Goal: Information Seeking & Learning: Learn about a topic

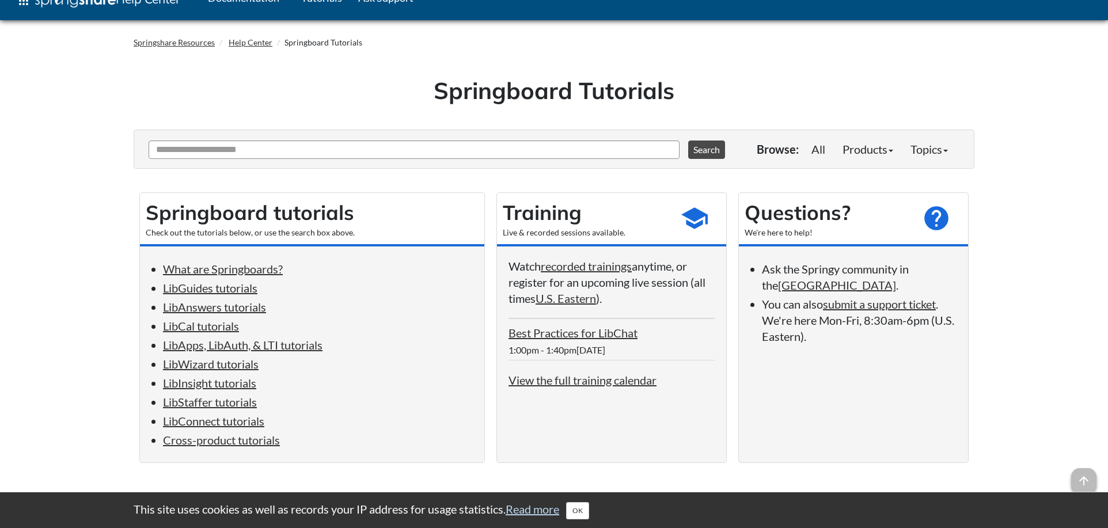
scroll to position [58, 0]
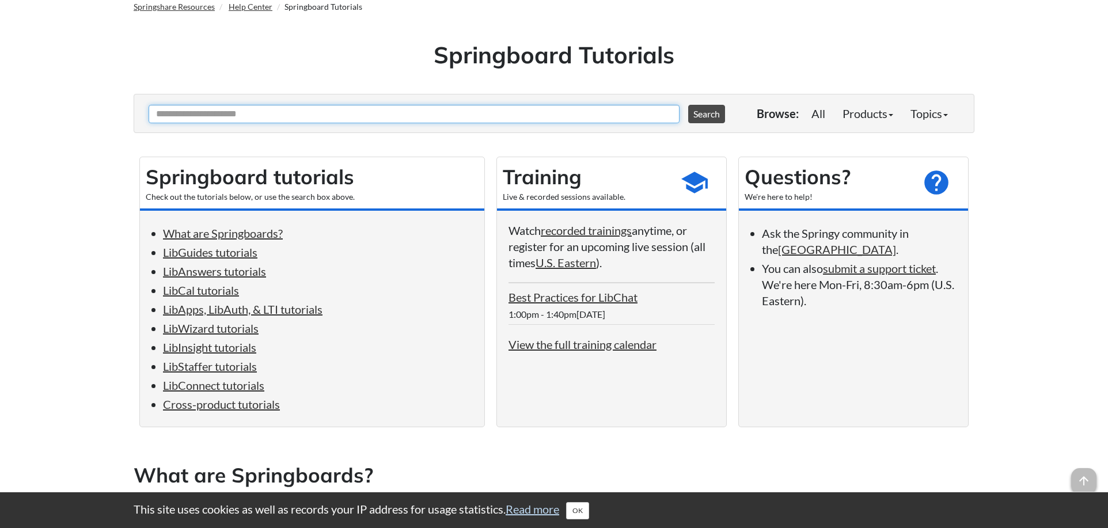
click at [279, 111] on input "Ask Another Question" at bounding box center [414, 114] width 531 height 18
type input "*******"
click at [688, 105] on button "Search" at bounding box center [706, 114] width 37 height 18
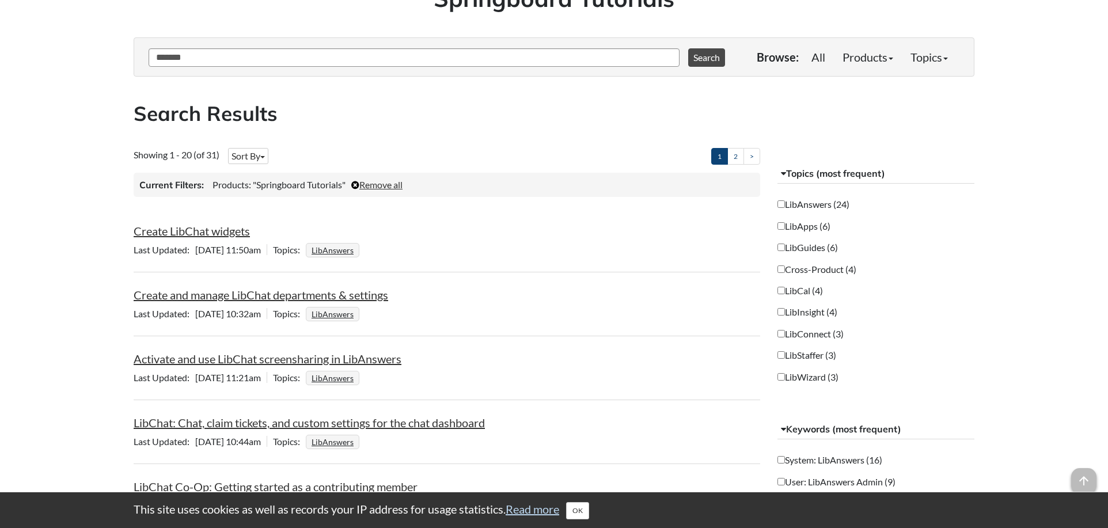
scroll to position [115, 0]
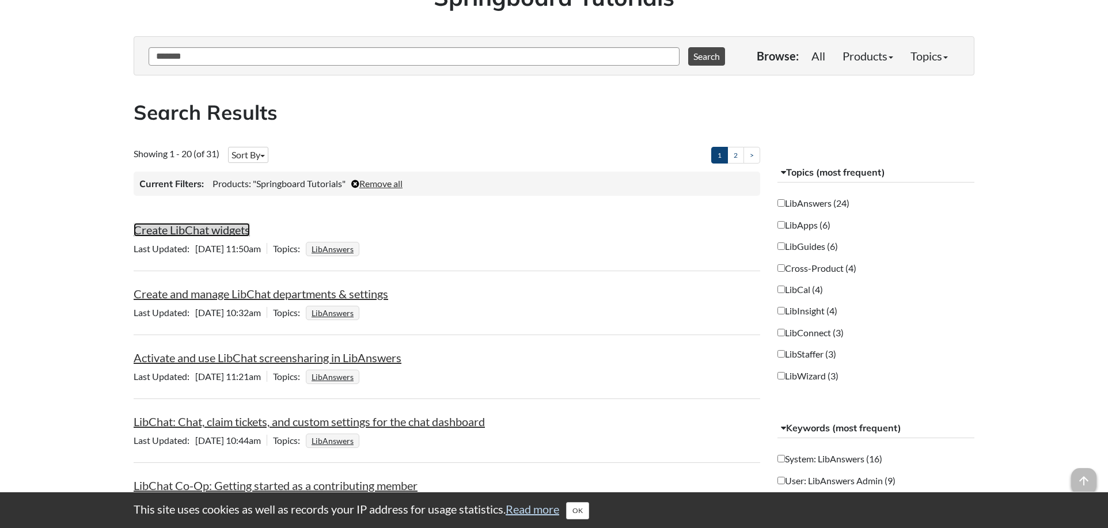
click at [226, 227] on link "Create LibChat widgets" at bounding box center [192, 230] width 116 height 14
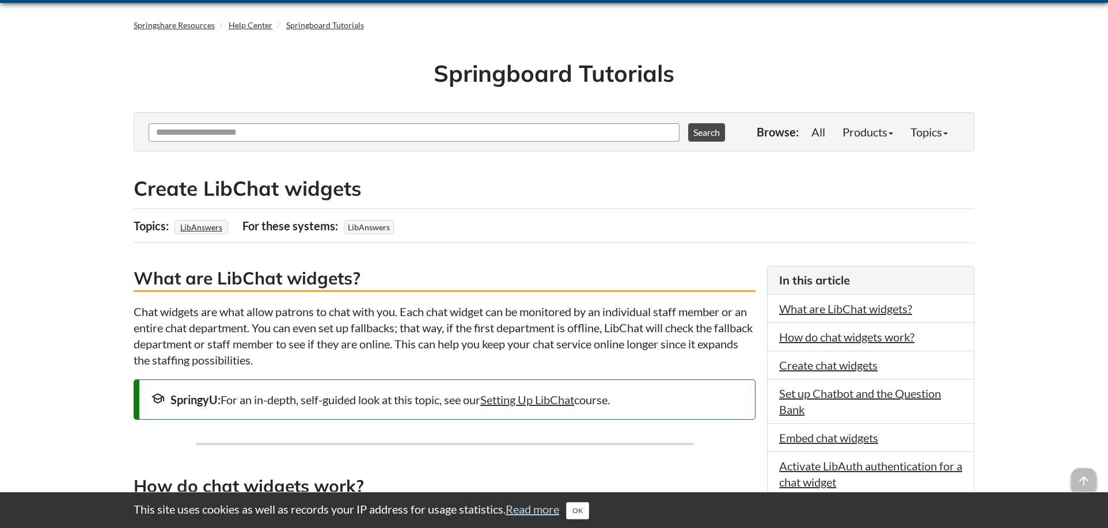
scroll to position [58, 0]
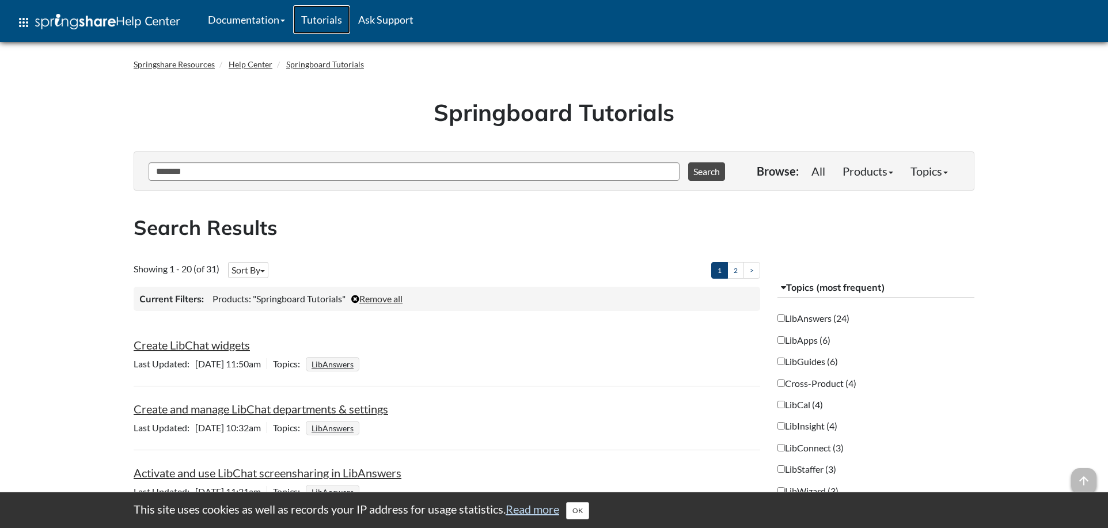
click at [321, 22] on link "Tutorials" at bounding box center [321, 19] width 57 height 29
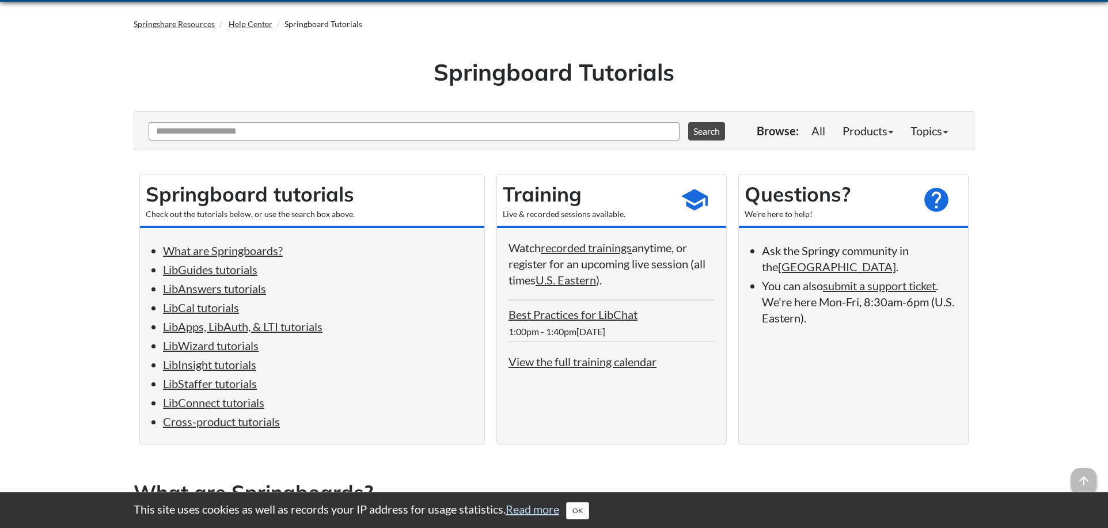
scroll to position [173, 0]
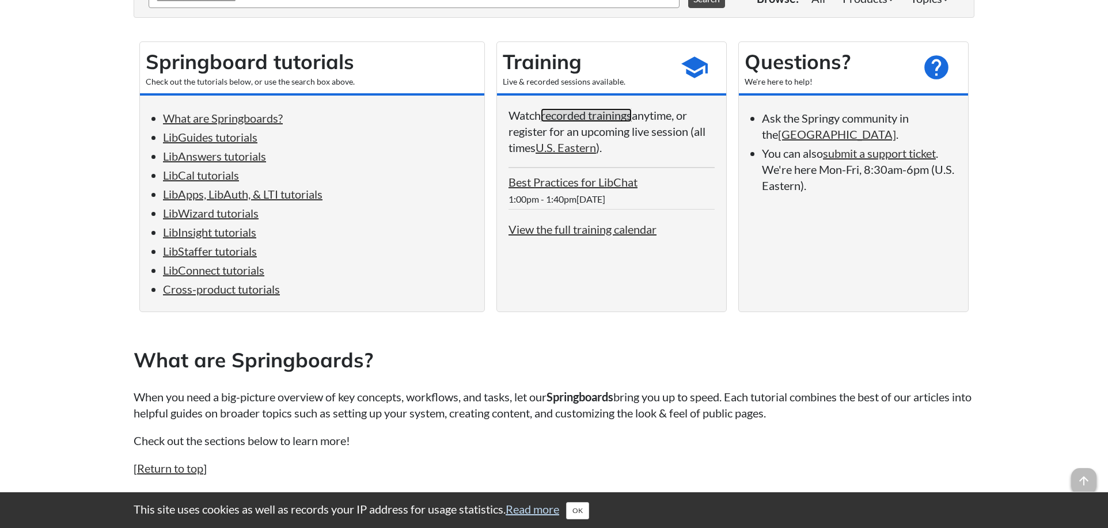
click at [608, 112] on link "recorded trainings" at bounding box center [586, 115] width 91 height 14
